Goal: Information Seeking & Learning: Learn about a topic

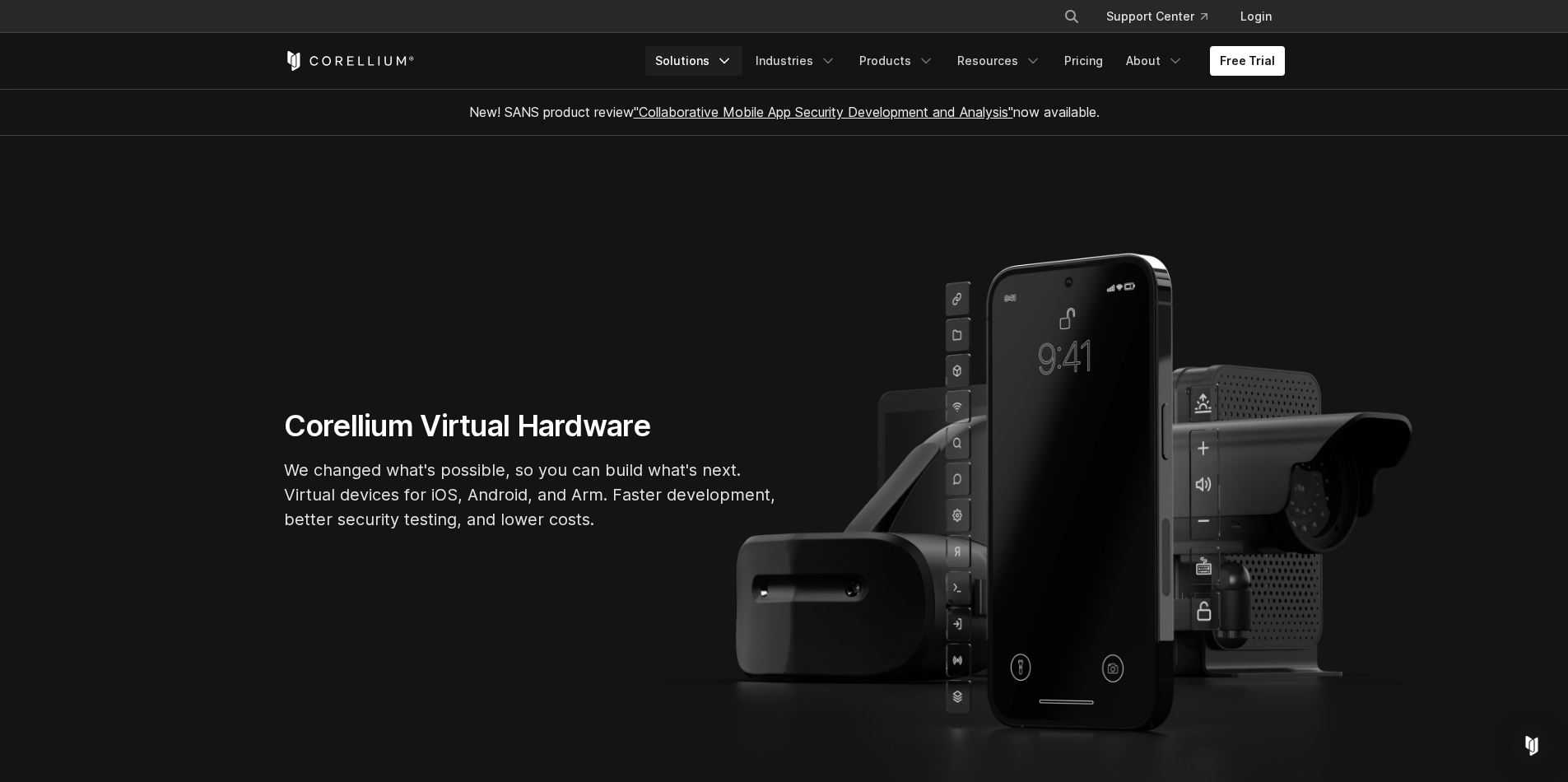
click at [732, 57] on icon "Navigation Menu" at bounding box center [725, 61] width 17 height 17
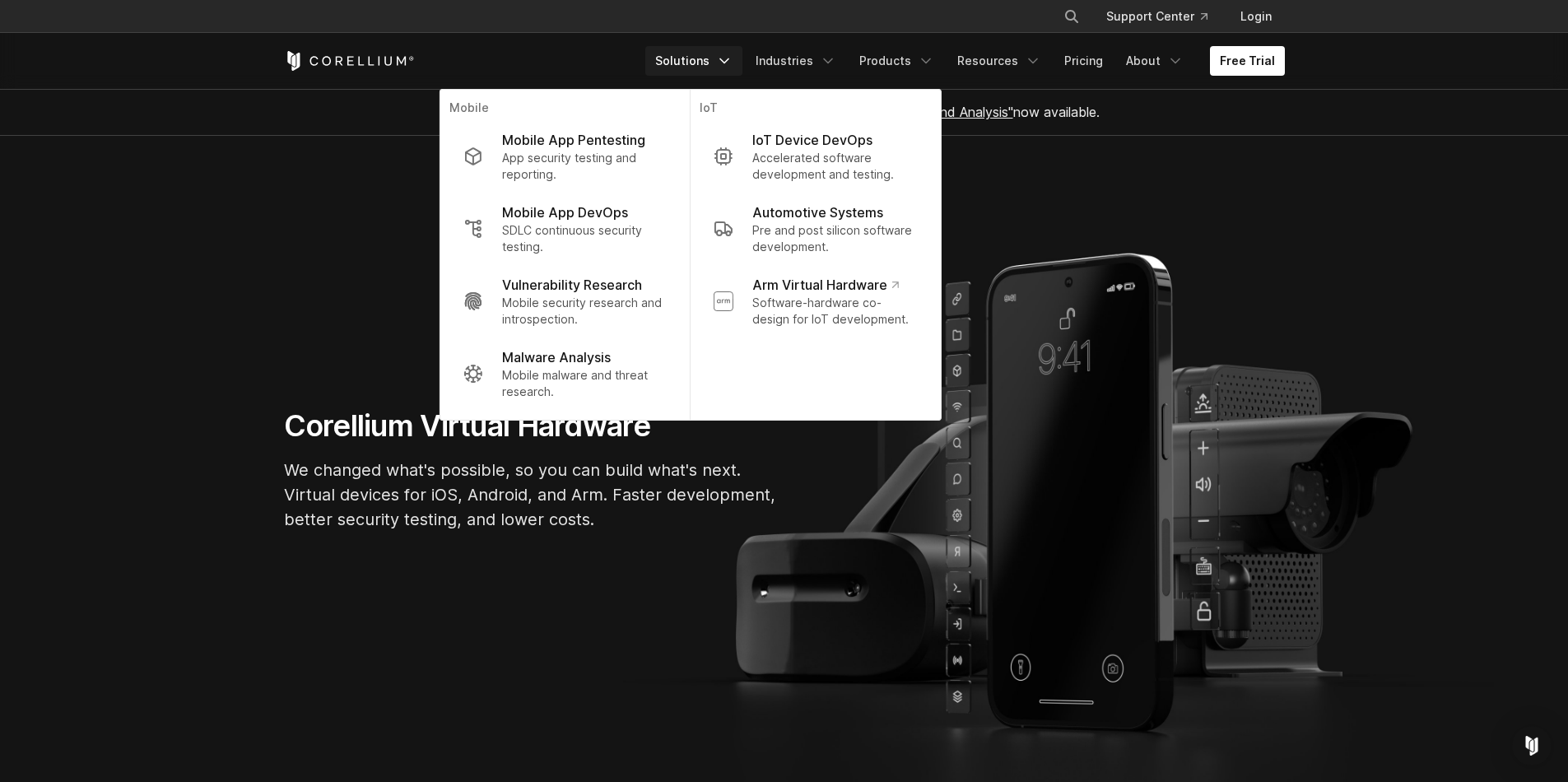
click at [1058, 200] on section "Corellium Virtual Hardware We changed what's possible, so you can build what's …" at bounding box center [784, 476] width 1568 height 680
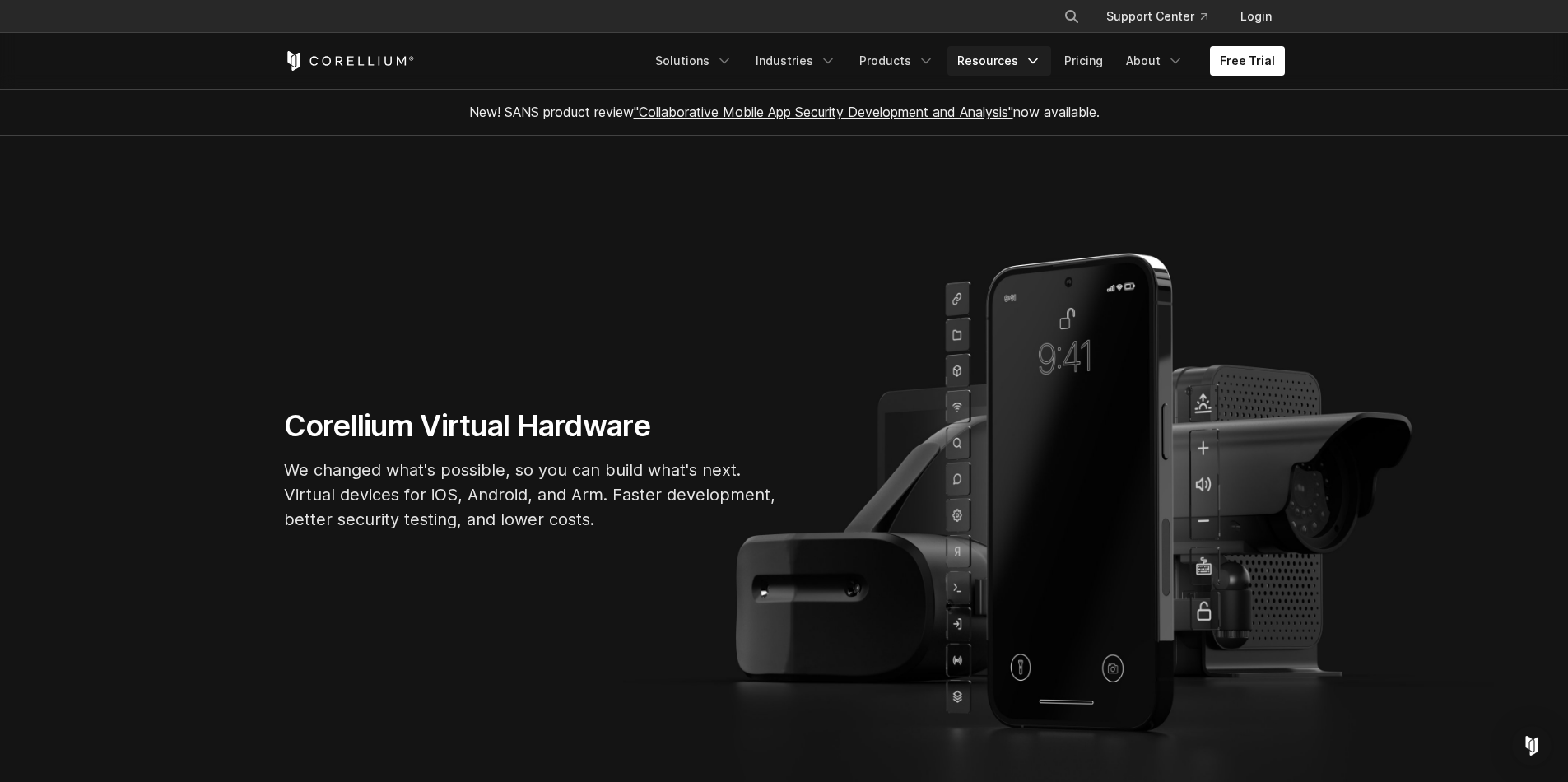
click at [1037, 56] on icon "Navigation Menu" at bounding box center [1033, 61] width 17 height 17
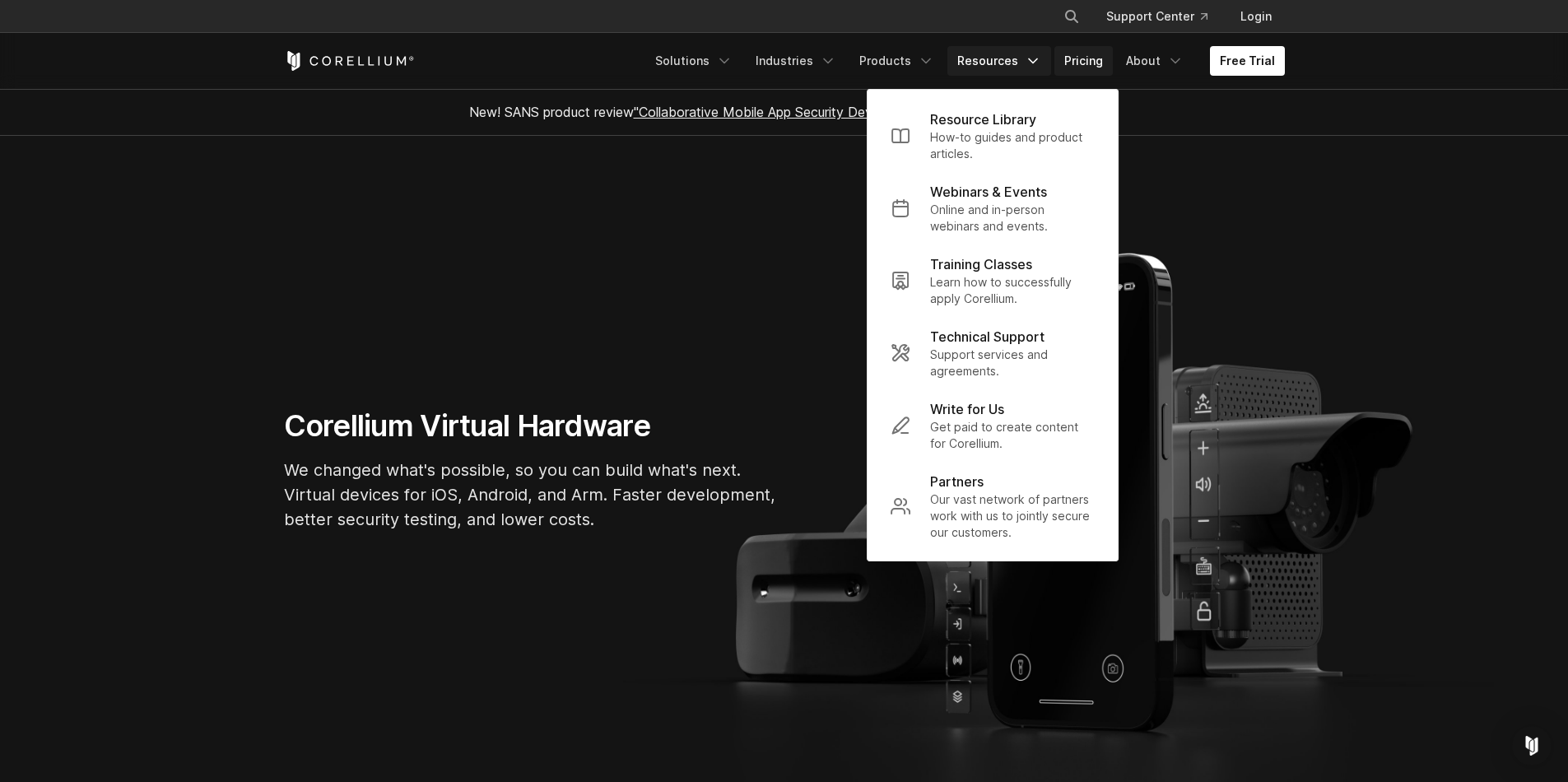
click at [1091, 71] on link "Pricing" at bounding box center [1084, 61] width 58 height 30
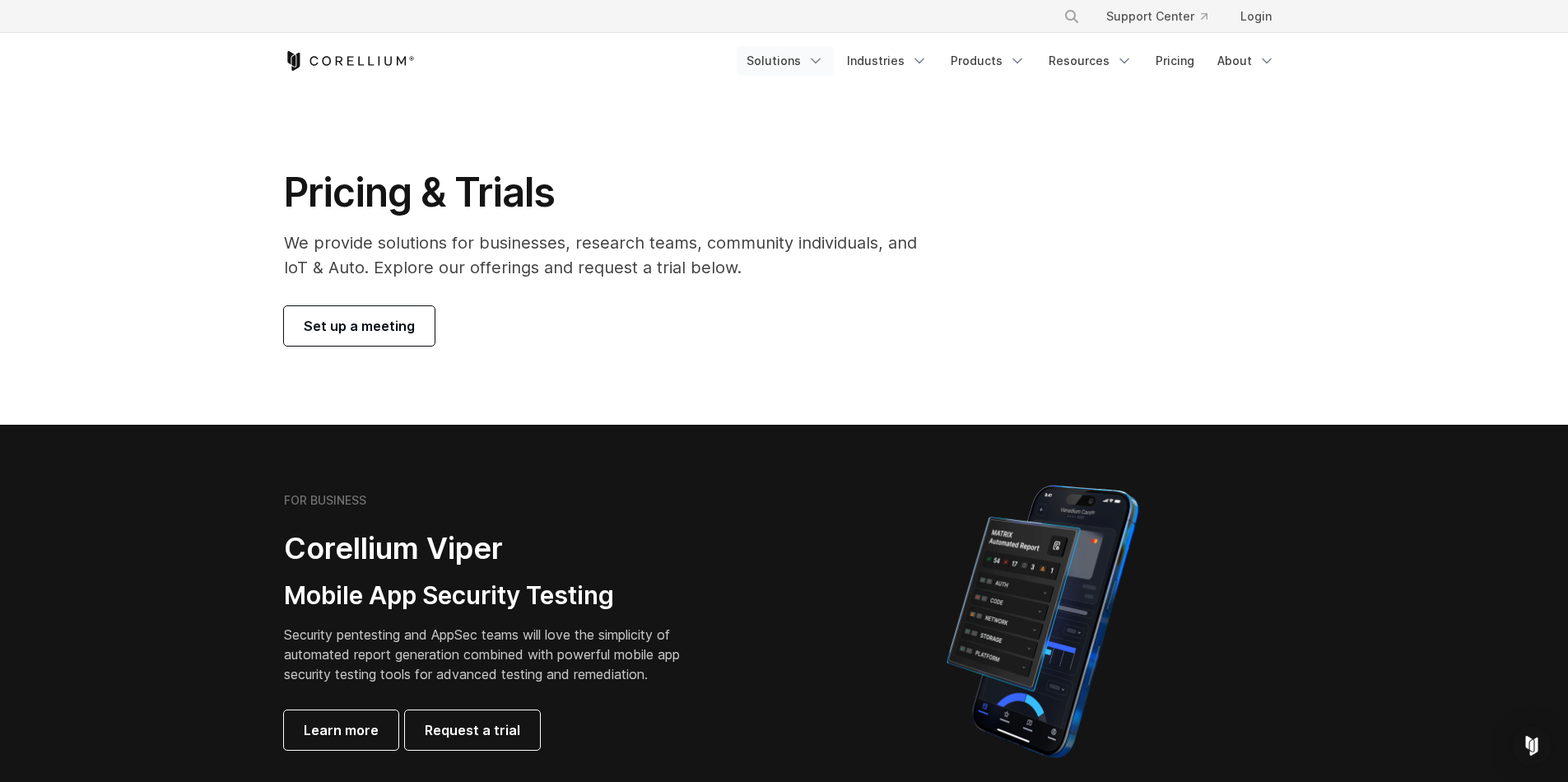
click at [811, 60] on link "Solutions" at bounding box center [785, 61] width 97 height 30
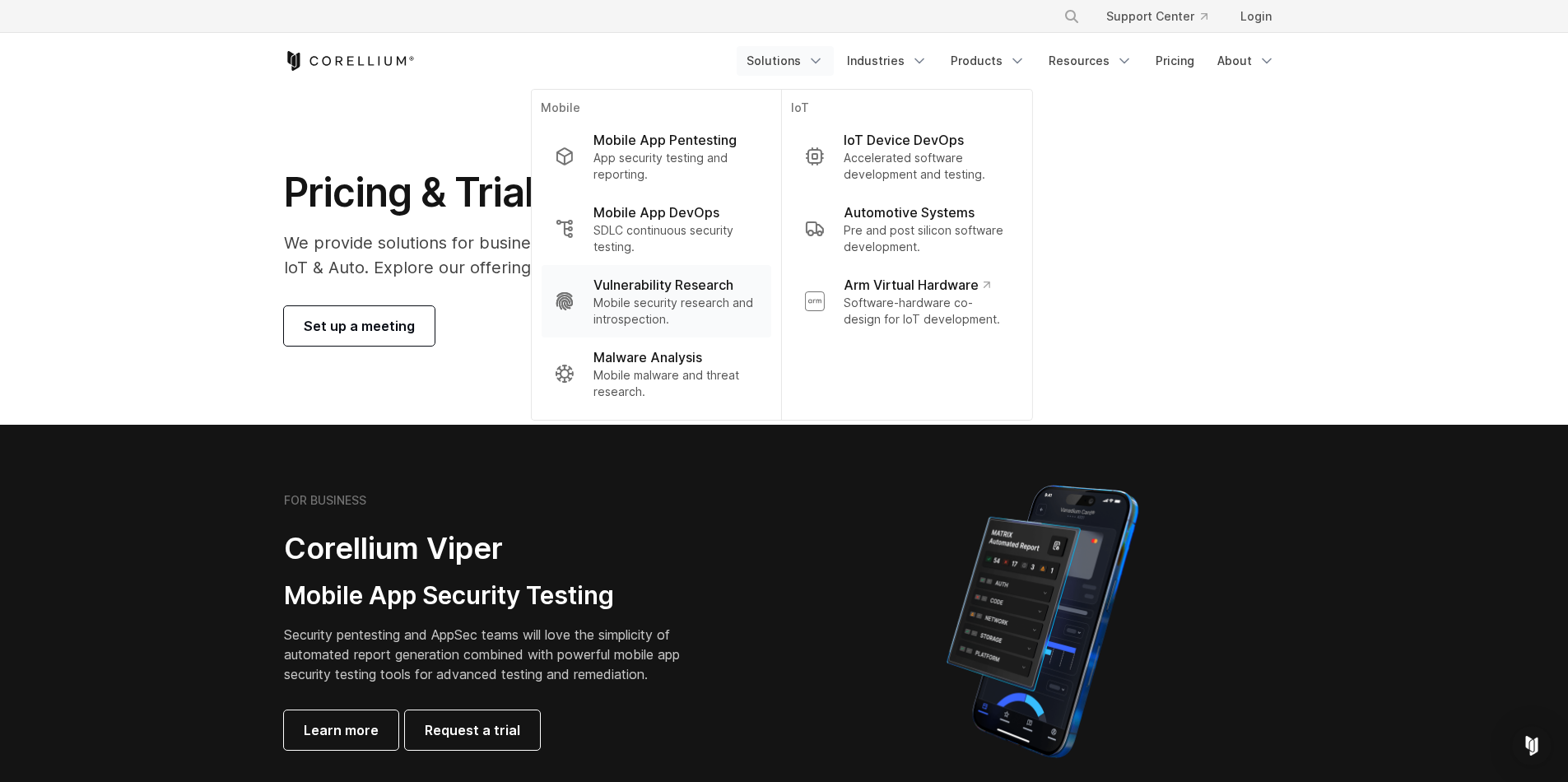
click at [709, 306] on p "Mobile security research and introspection." at bounding box center [675, 311] width 164 height 33
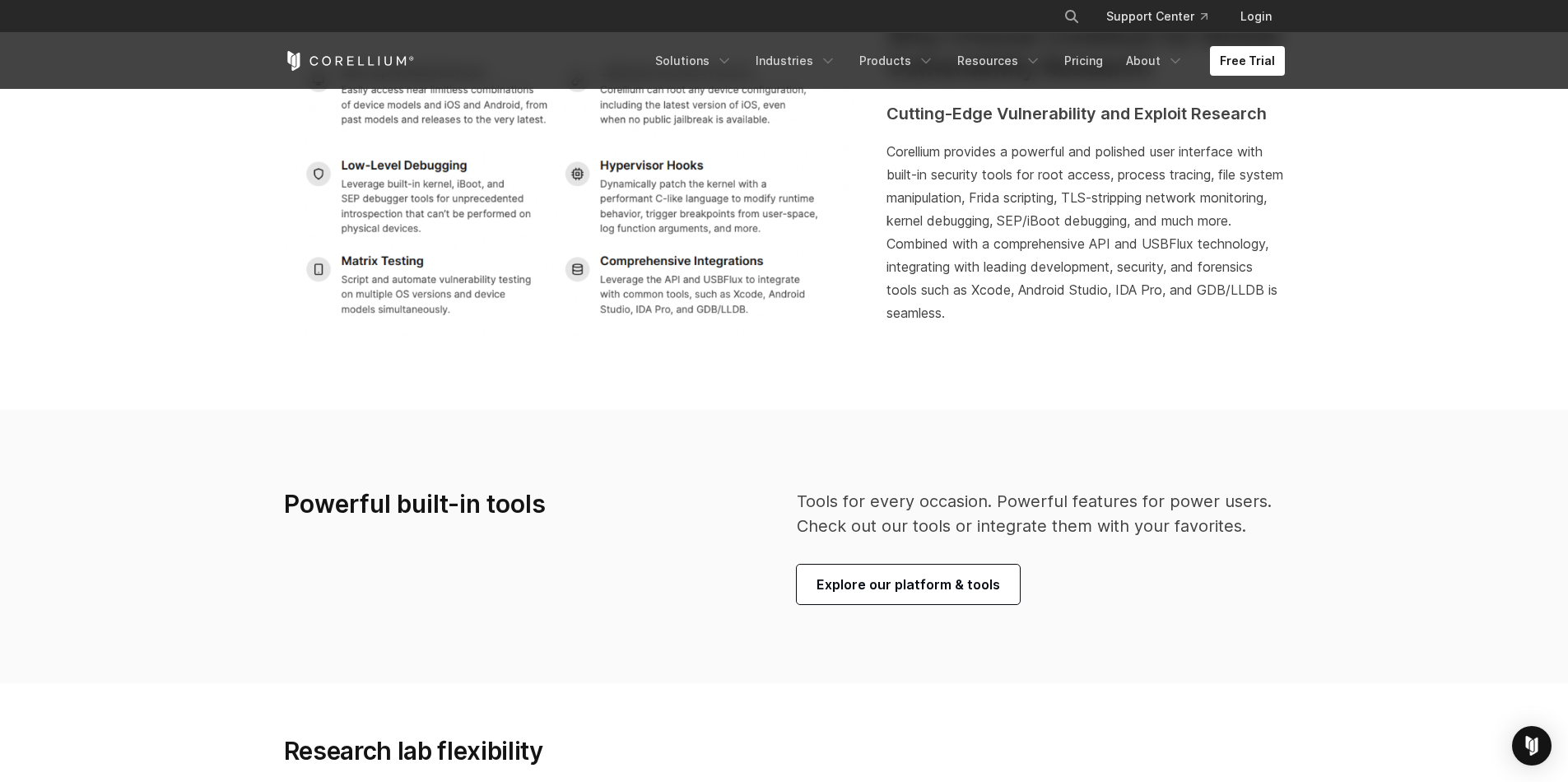
scroll to position [3061, 0]
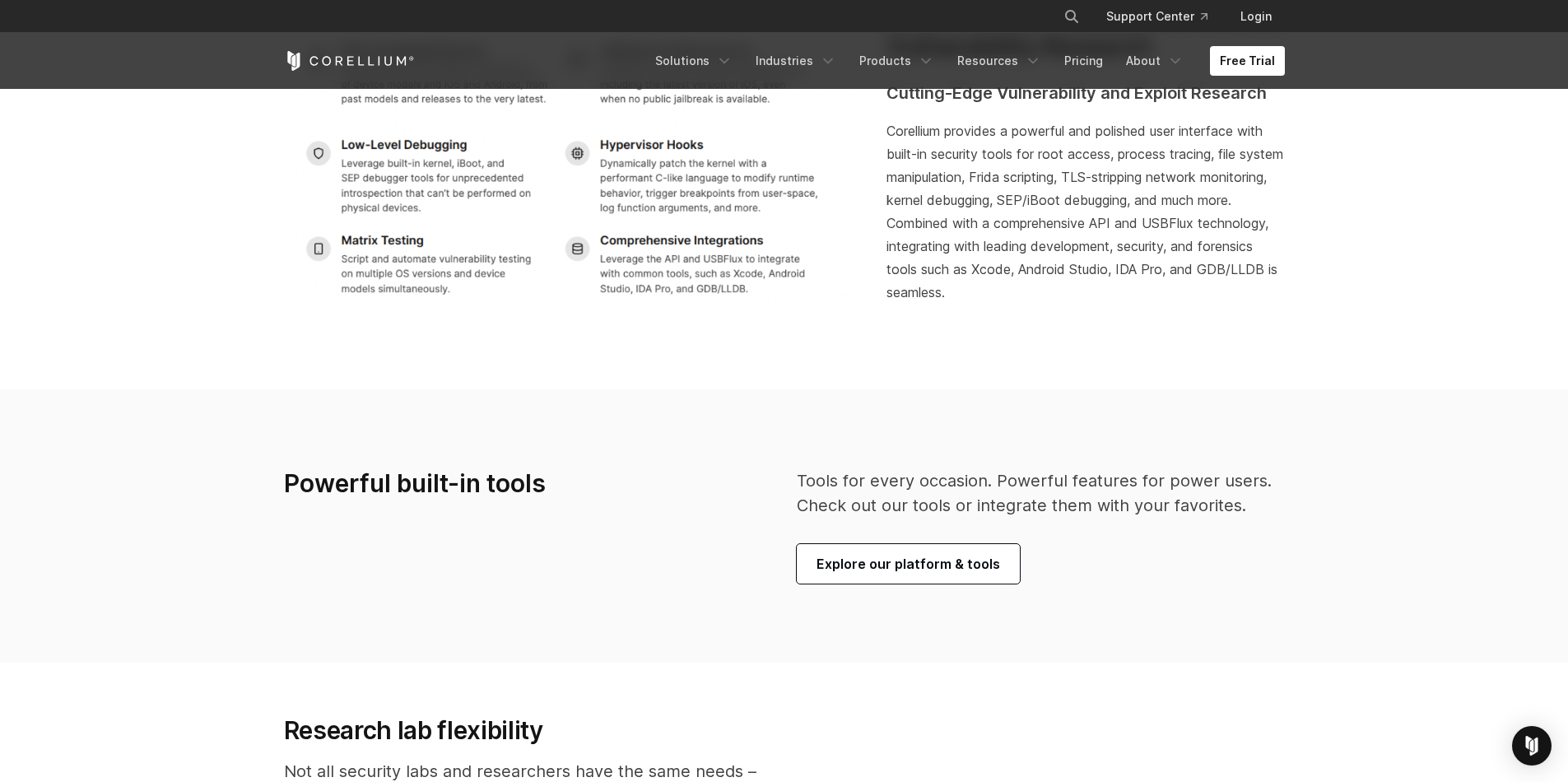
click at [363, 67] on icon "Corellium Home" at bounding box center [349, 61] width 131 height 20
